Goal: Task Accomplishment & Management: Use online tool/utility

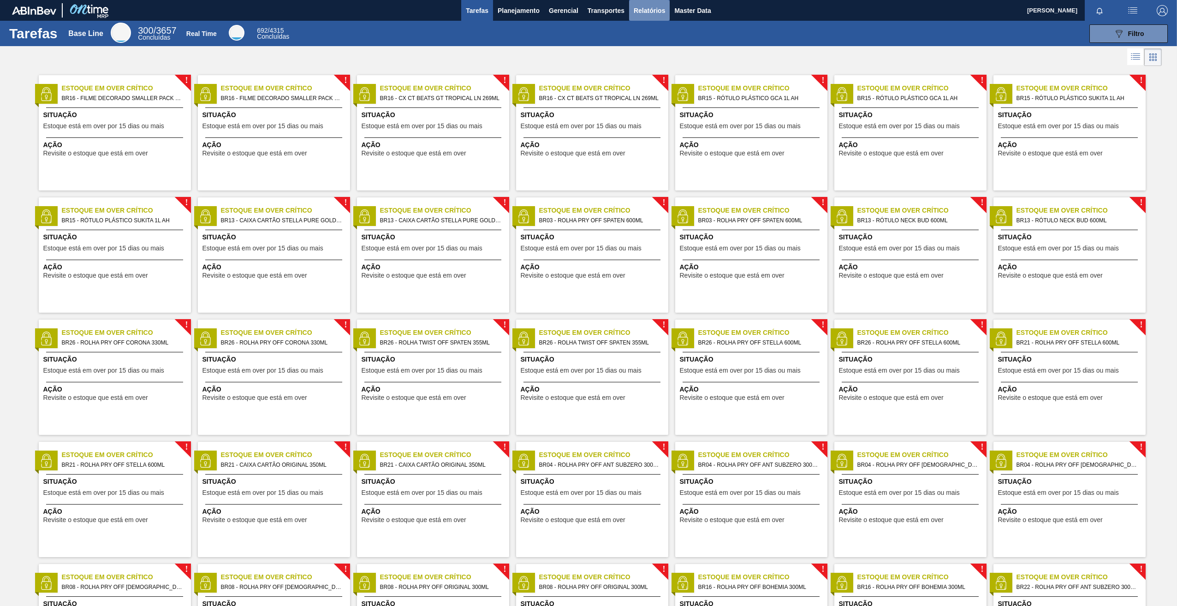
click at [647, 12] on span "Relatórios" at bounding box center [649, 10] width 31 height 11
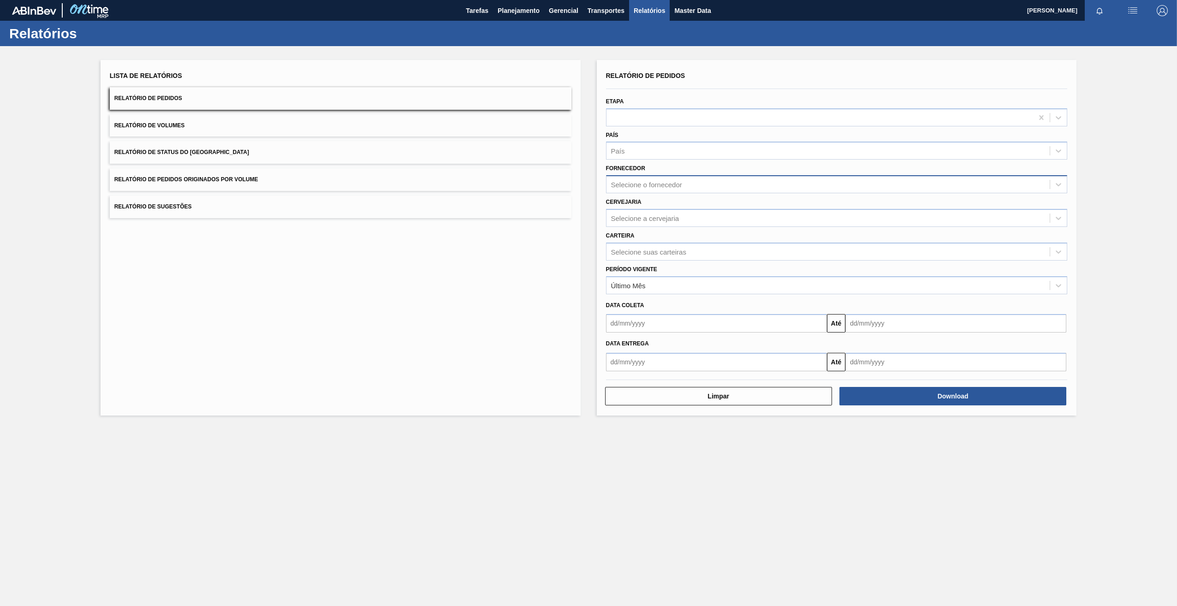
click at [650, 187] on div "Selecione o fornecedor" at bounding box center [646, 185] width 71 height 8
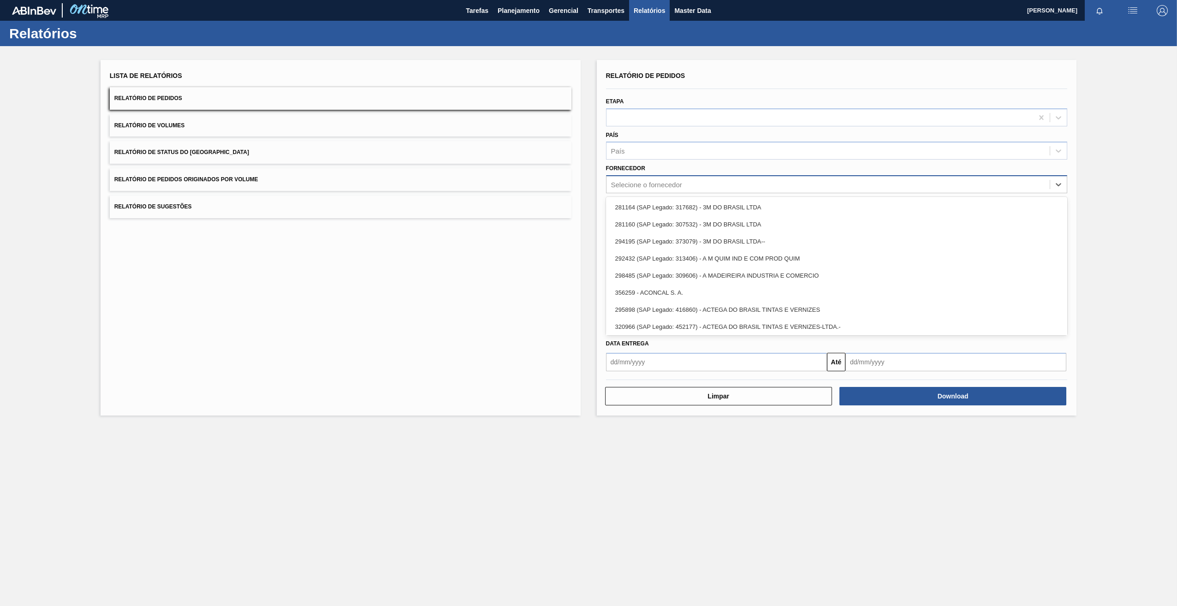
paste input "280304"
type input "280304"
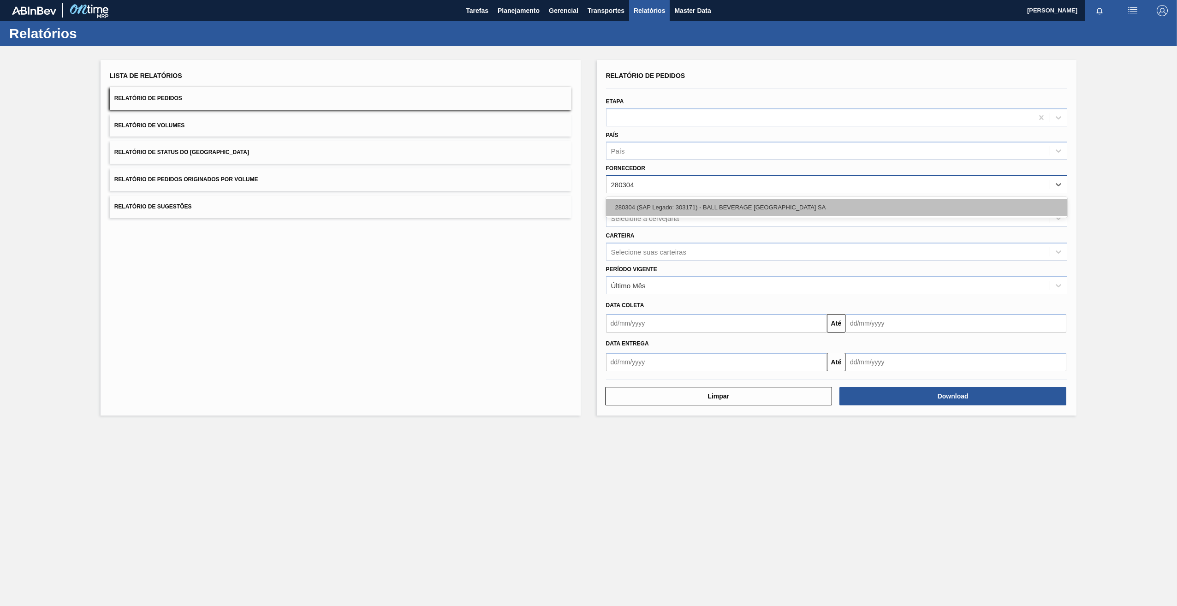
click at [654, 203] on div "280304 (SAP Legado: 303171) - BALL BEVERAGE [GEOGRAPHIC_DATA] SA" at bounding box center [837, 207] width 462 height 17
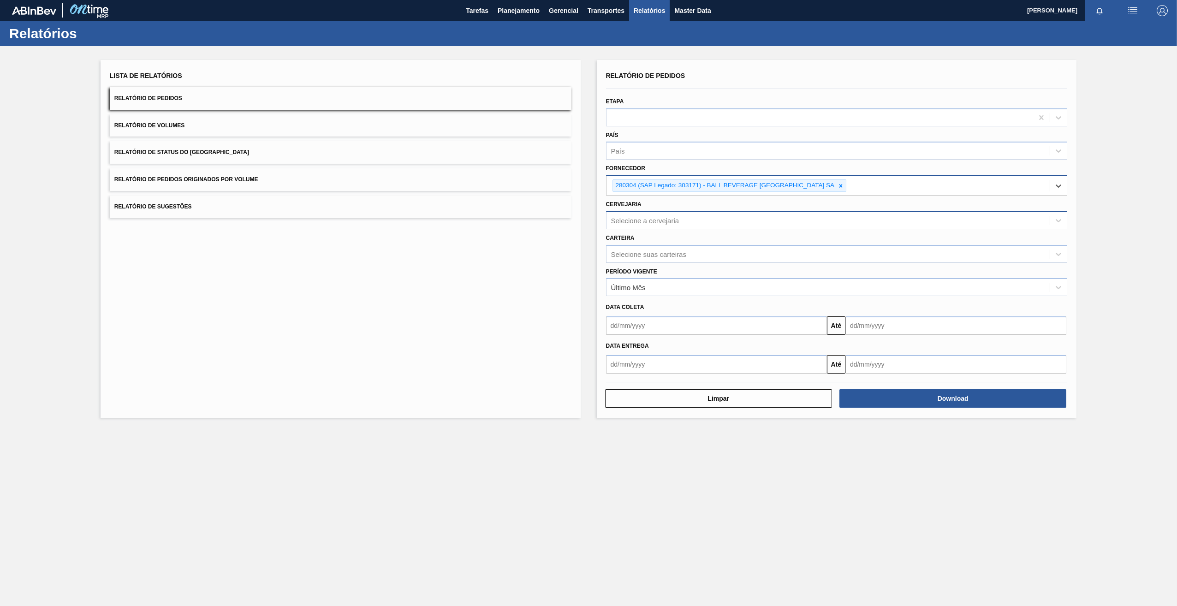
click at [662, 225] on div "Selecione a cervejaria" at bounding box center [829, 220] width 444 height 13
type input "BR21"
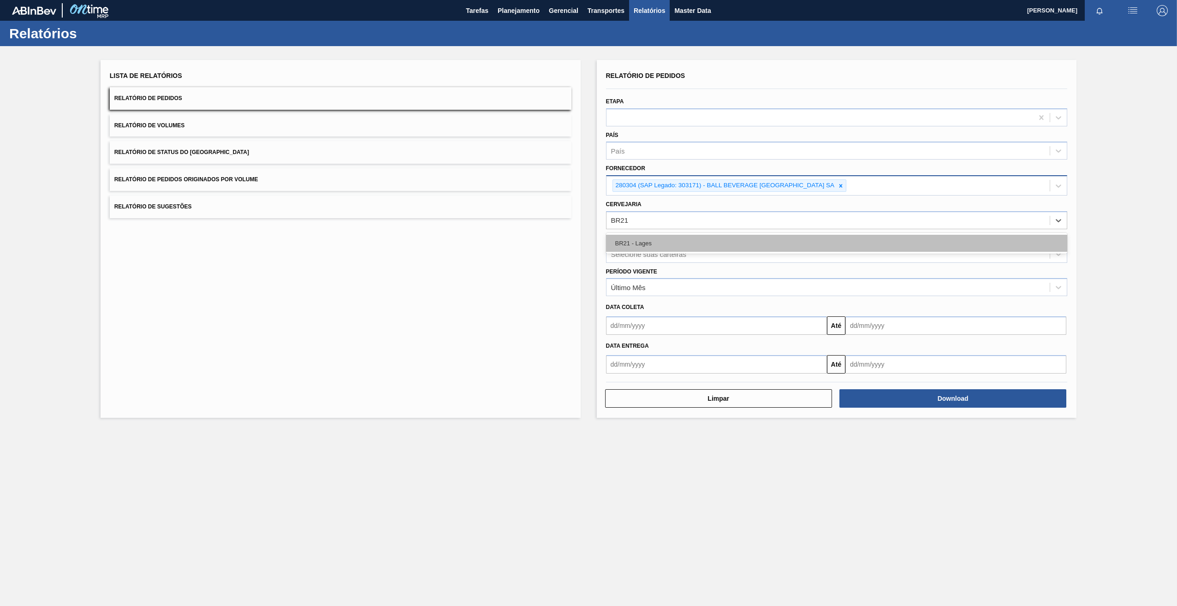
click at [652, 248] on div "BR21 - Lages" at bounding box center [837, 243] width 462 height 17
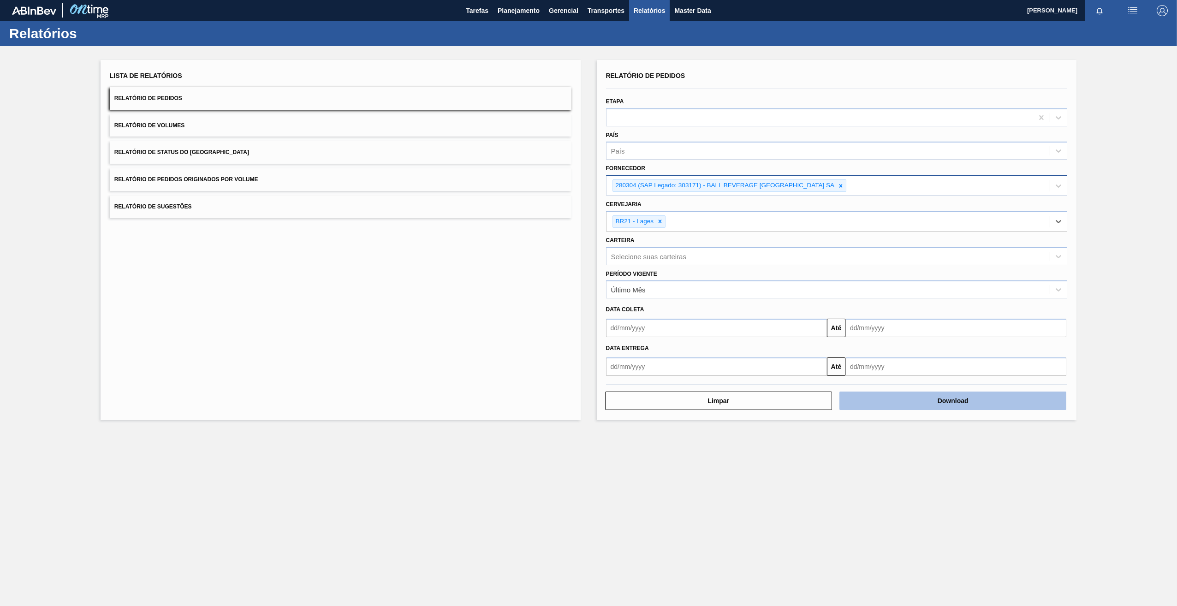
click at [897, 404] on button "Download" at bounding box center [953, 401] width 227 height 18
